Goal: Navigation & Orientation: Find specific page/section

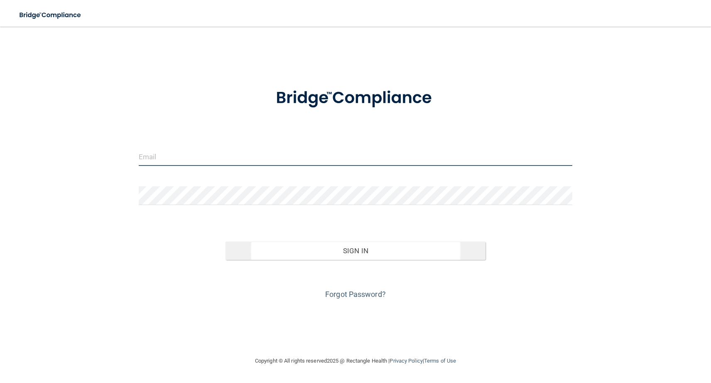
type input "[EMAIL_ADDRESS][DOMAIN_NAME]"
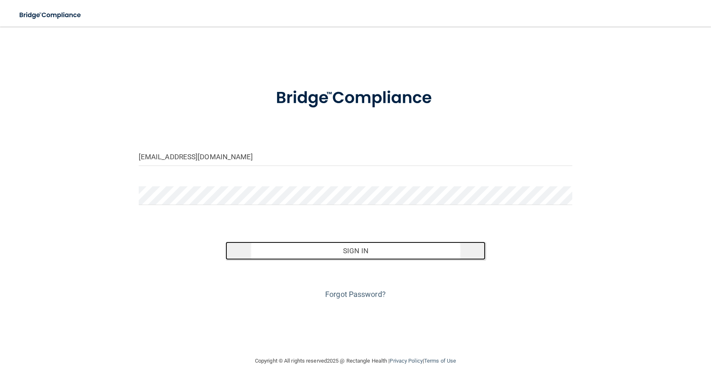
click at [374, 249] on button "Sign In" at bounding box center [356, 250] width 260 height 18
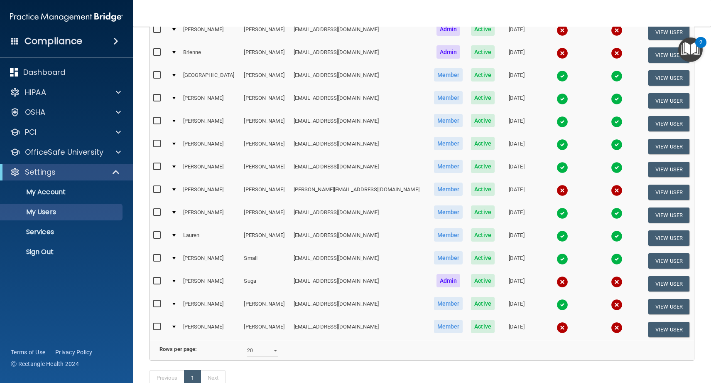
scroll to position [195, 0]
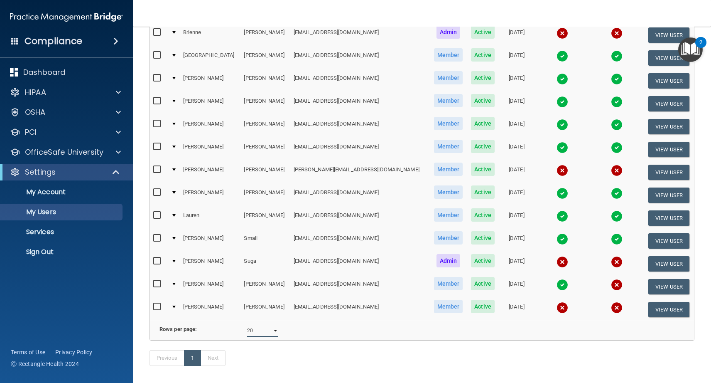
click at [273, 336] on select "10 20 30 40 all" at bounding box center [262, 330] width 31 height 12
select select "17"
click at [247, 330] on select "10 20 30 40 all" at bounding box center [262, 330] width 31 height 12
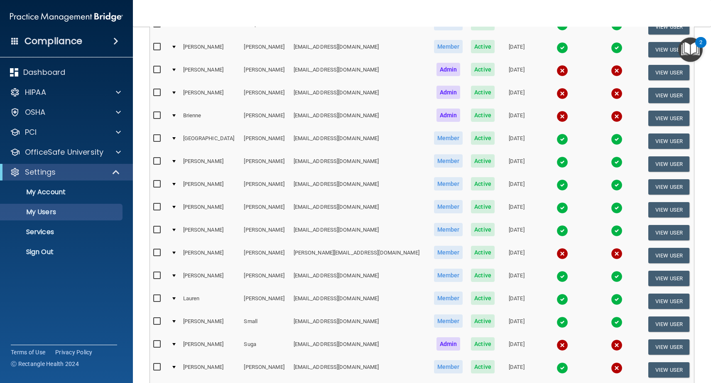
scroll to position [153, 0]
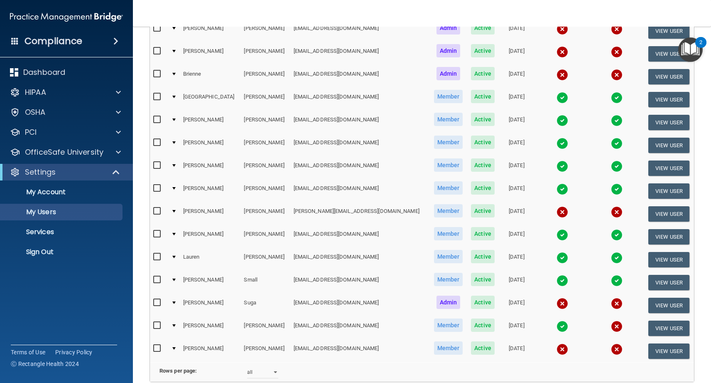
click at [700, 44] on div "2" at bounding box center [701, 47] width 3 height 11
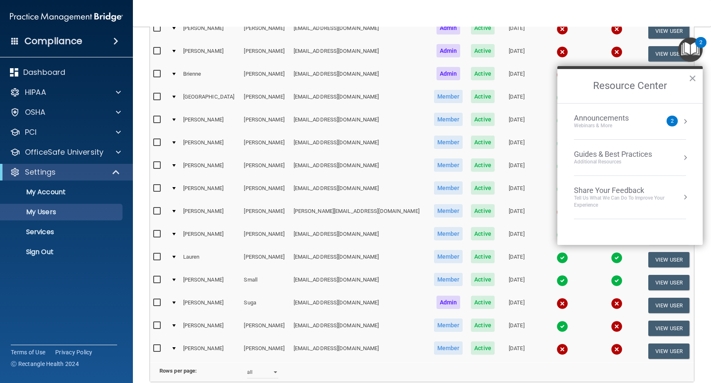
click at [684, 124] on button "Resource Center" at bounding box center [685, 121] width 8 height 8
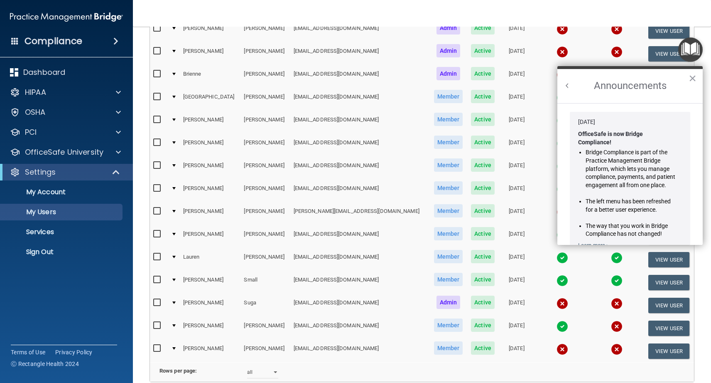
scroll to position [0, 0]
